Goal: Task Accomplishment & Management: Use online tool/utility

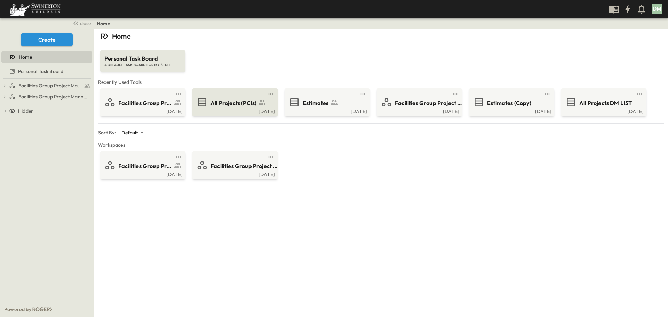
click at [218, 104] on span "All Projects (PCIs)" at bounding box center [233, 103] width 46 height 8
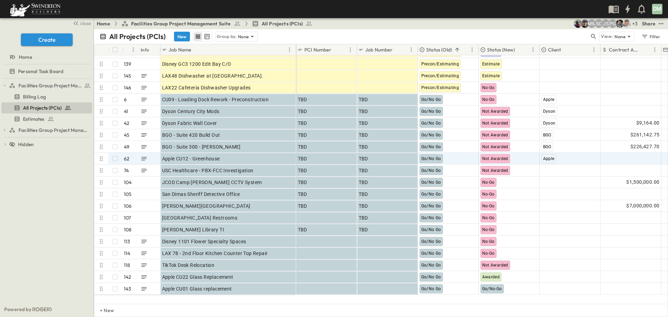
scroll to position [70, 0]
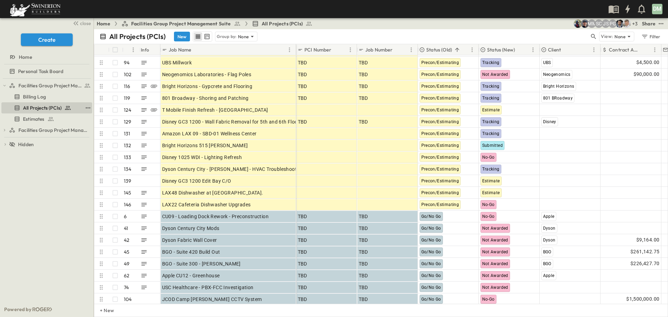
click at [47, 108] on span "All Projects (PCIs)" at bounding box center [42, 107] width 39 height 7
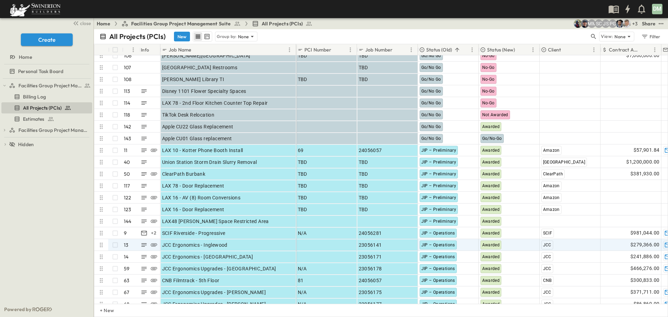
scroll to position [348, 0]
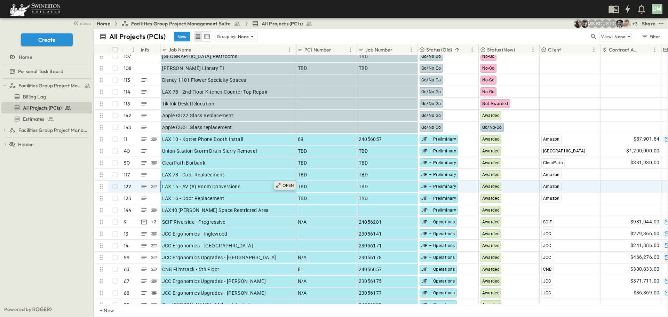
click at [285, 187] on p "OPEN" at bounding box center [288, 186] width 12 height 6
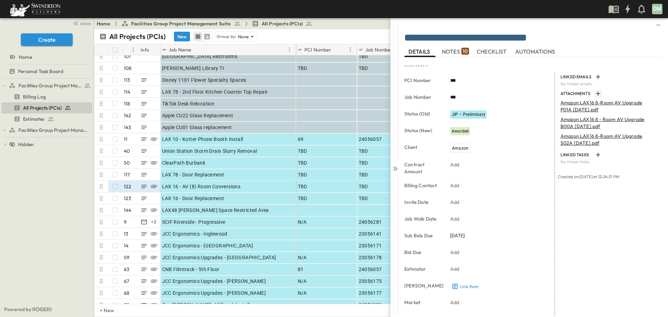
click at [596, 93] on icon "button" at bounding box center [598, 93] width 4 height 4
click at [394, 167] on icon at bounding box center [394, 169] width 3 height 4
